Goal: Find contact information: Find contact information

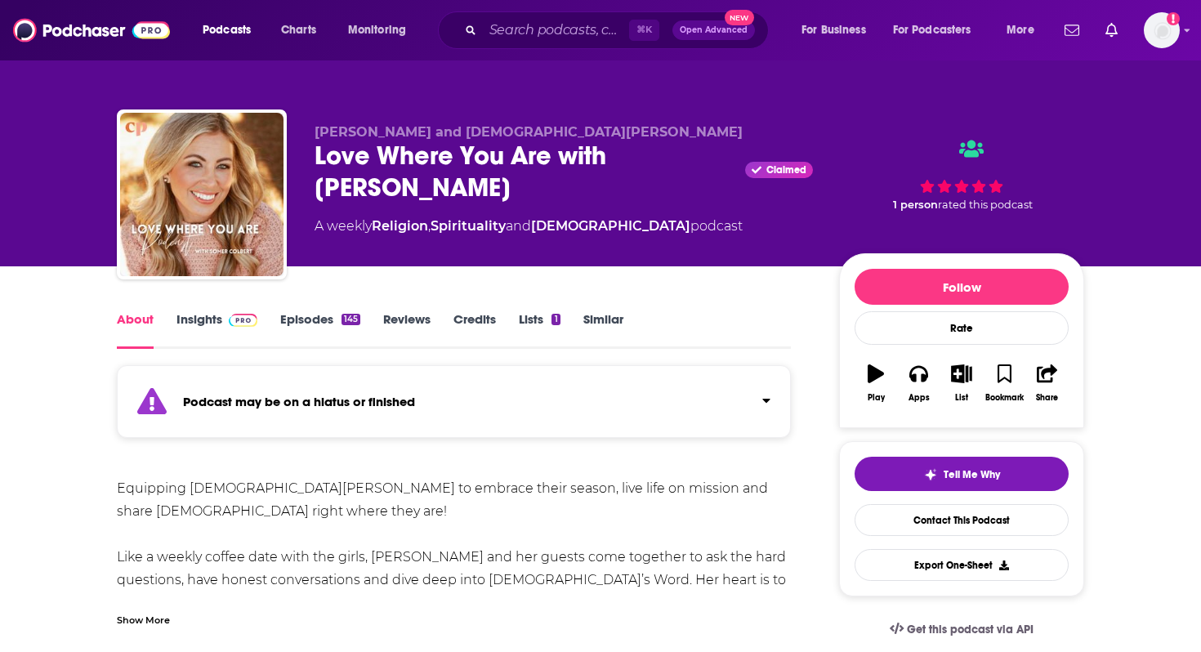
click at [315, 322] on link "Episodes 145" at bounding box center [320, 330] width 80 height 38
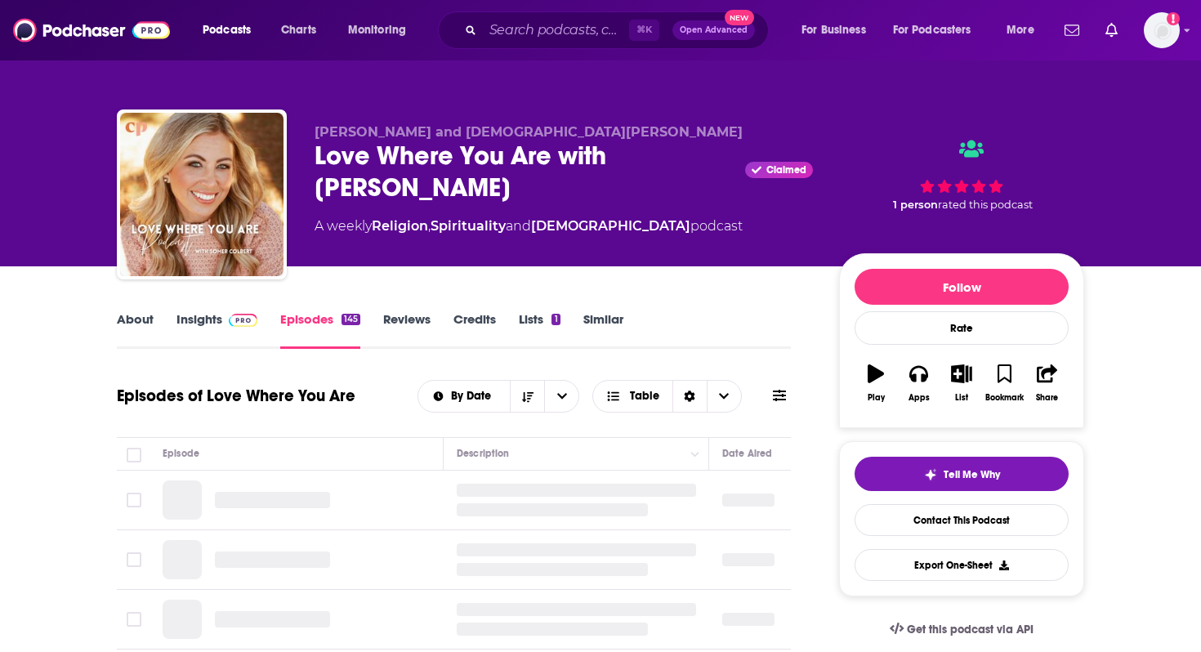
click at [187, 324] on link "Insights" at bounding box center [216, 330] width 81 height 38
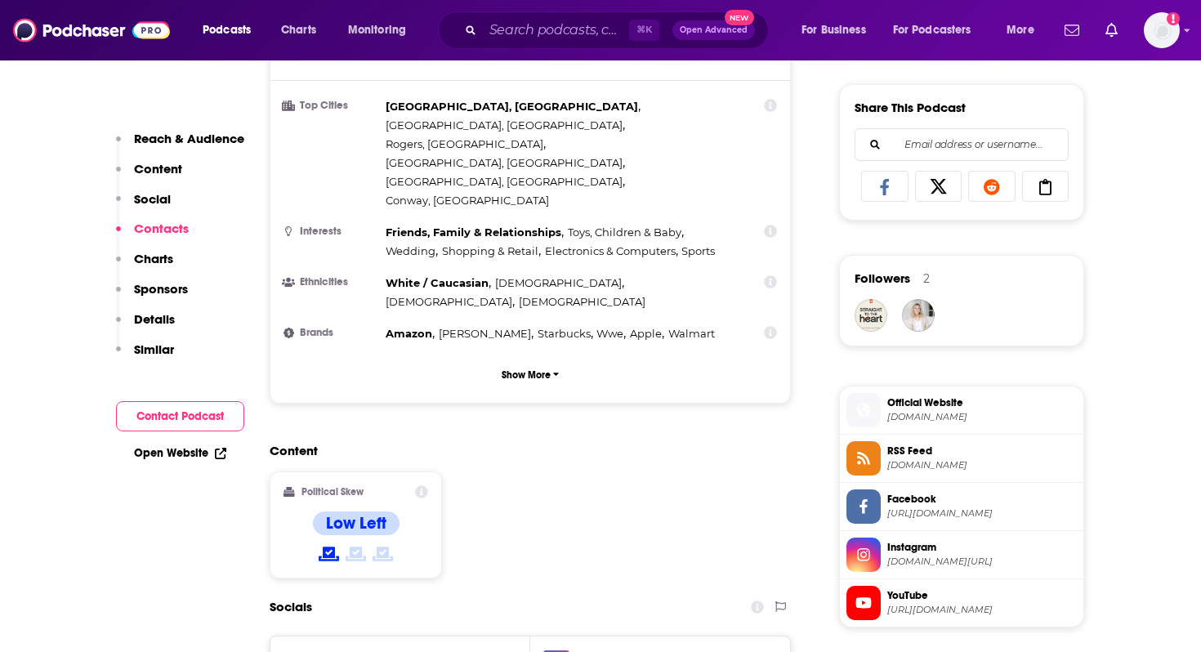
scroll to position [1443, 0]
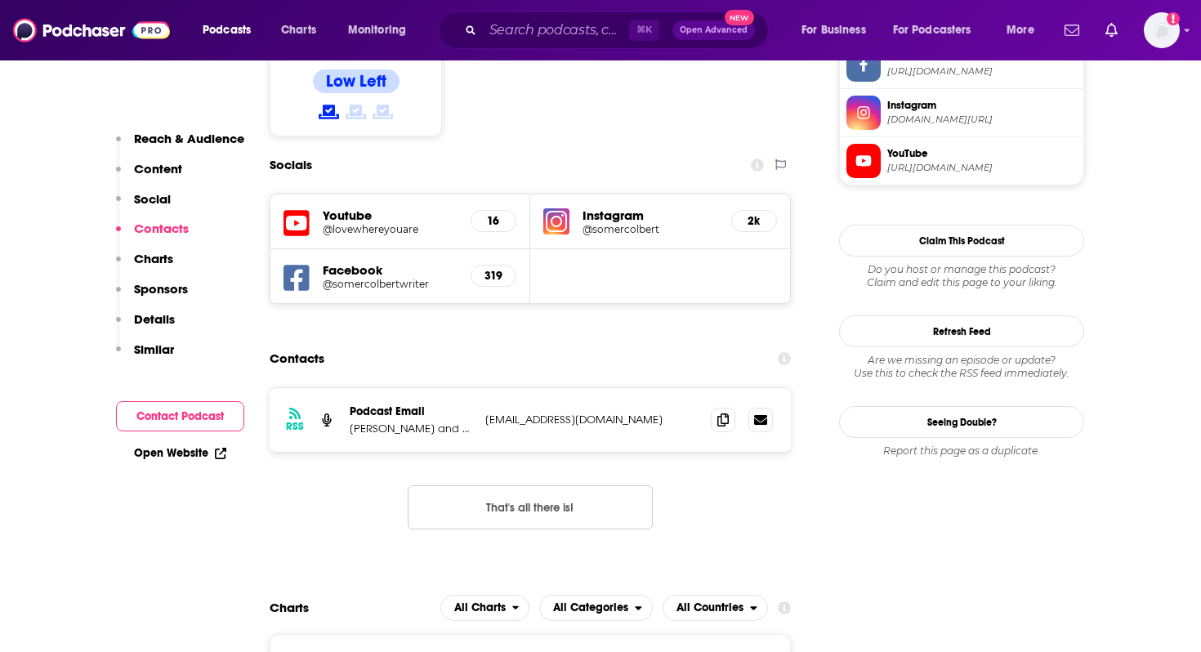
click at [200, 396] on div "Reach & Audience Content Social Contacts Charts Sponsors Details Similar Contac…" at bounding box center [180, 299] width 128 height 337
click at [201, 405] on button "Contact Podcast" at bounding box center [180, 416] width 128 height 30
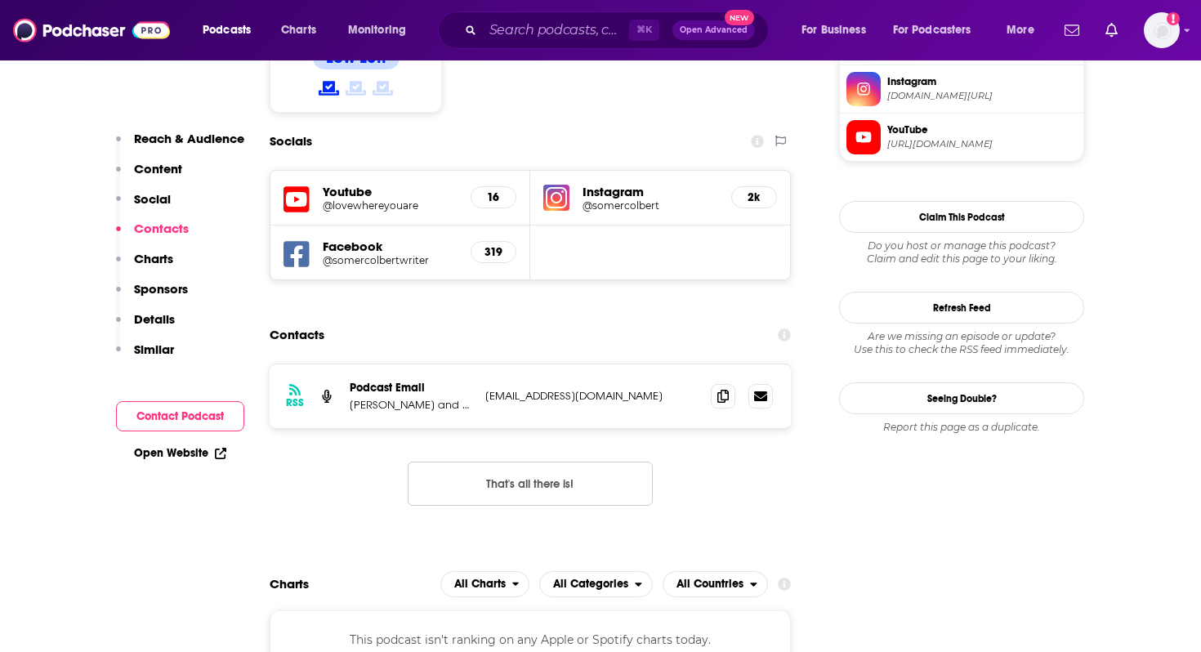
click at [201, 405] on button "Contact Podcast" at bounding box center [180, 416] width 128 height 30
drag, startPoint x: 486, startPoint y: 301, endPoint x: 628, endPoint y: 301, distance: 142.2
click at [628, 389] on p "[EMAIL_ADDRESS][DOMAIN_NAME]" at bounding box center [591, 396] width 212 height 14
click at [729, 383] on span at bounding box center [723, 395] width 25 height 25
